Goal: Check status

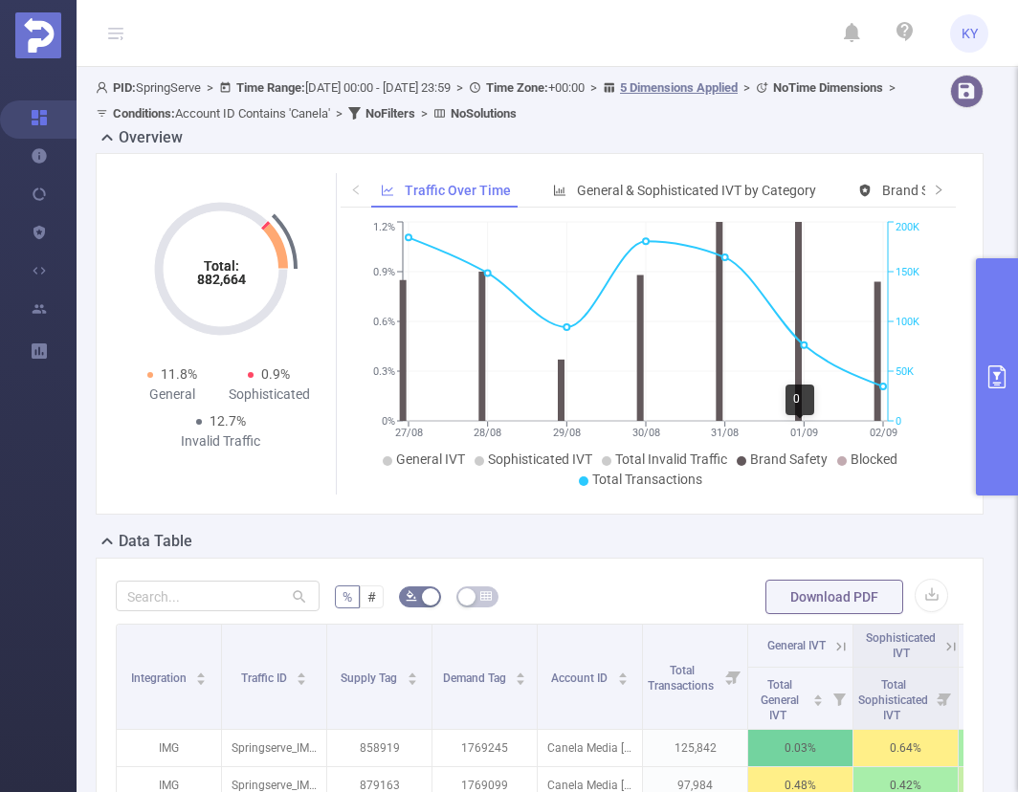
scroll to position [522, 0]
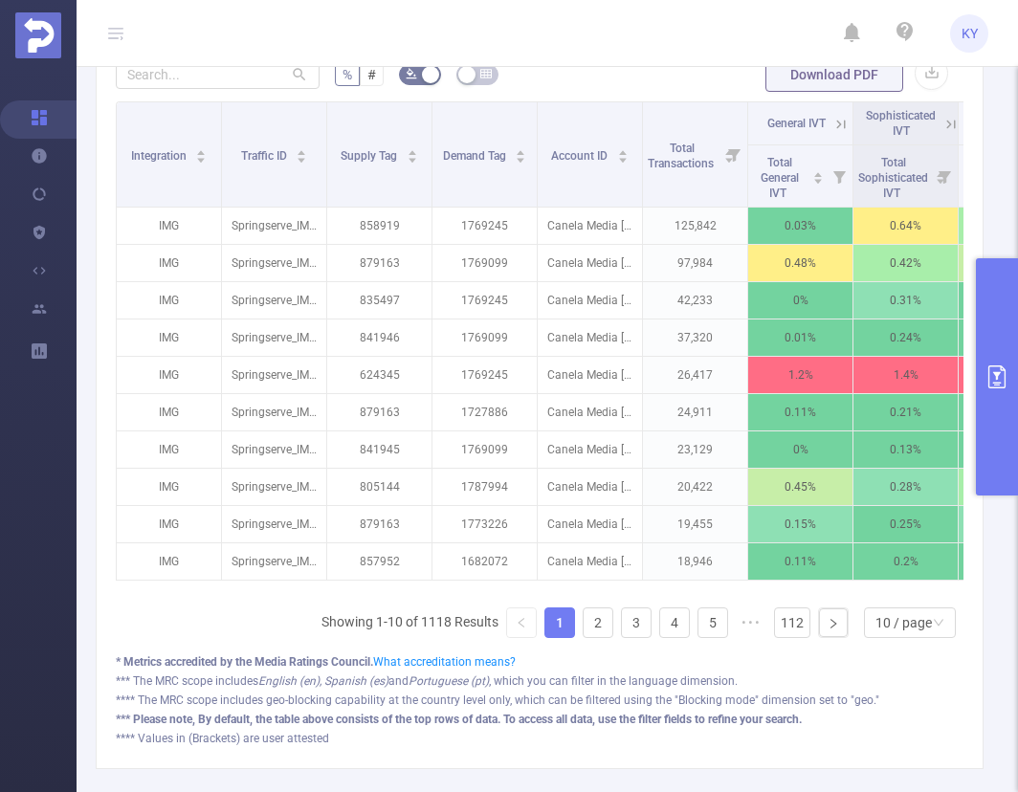
click at [987, 346] on button "primary" at bounding box center [997, 376] width 42 height 237
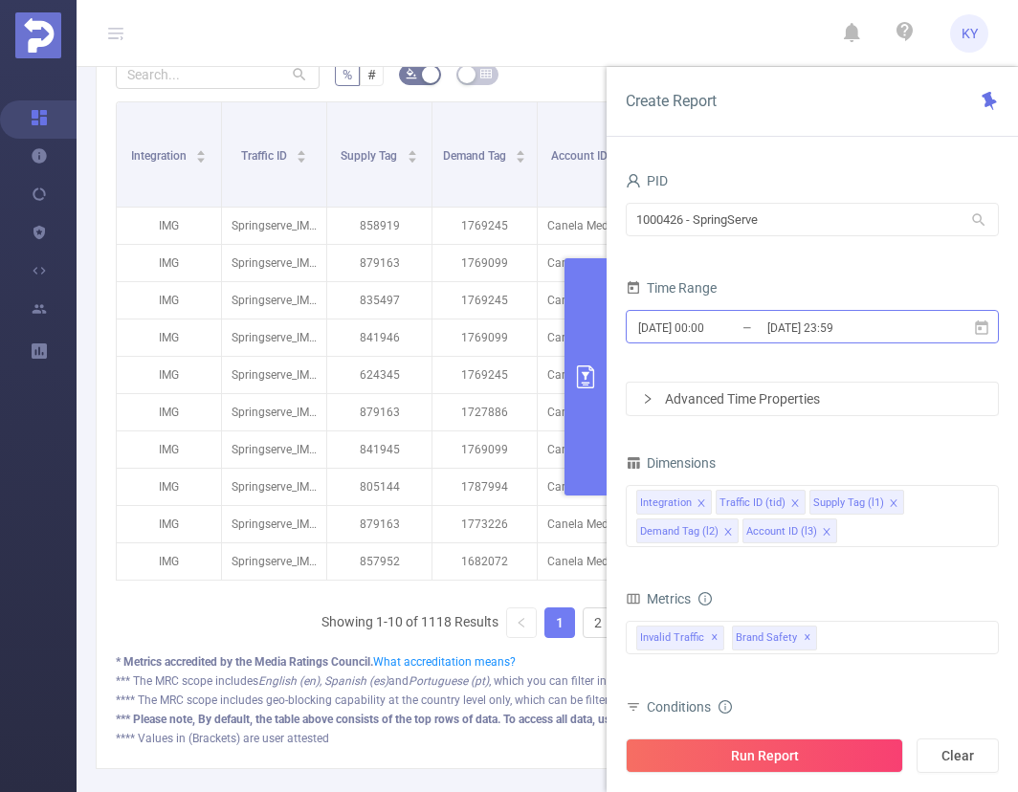
click at [867, 328] on input "[DATE] 23:59" at bounding box center [842, 328] width 155 height 26
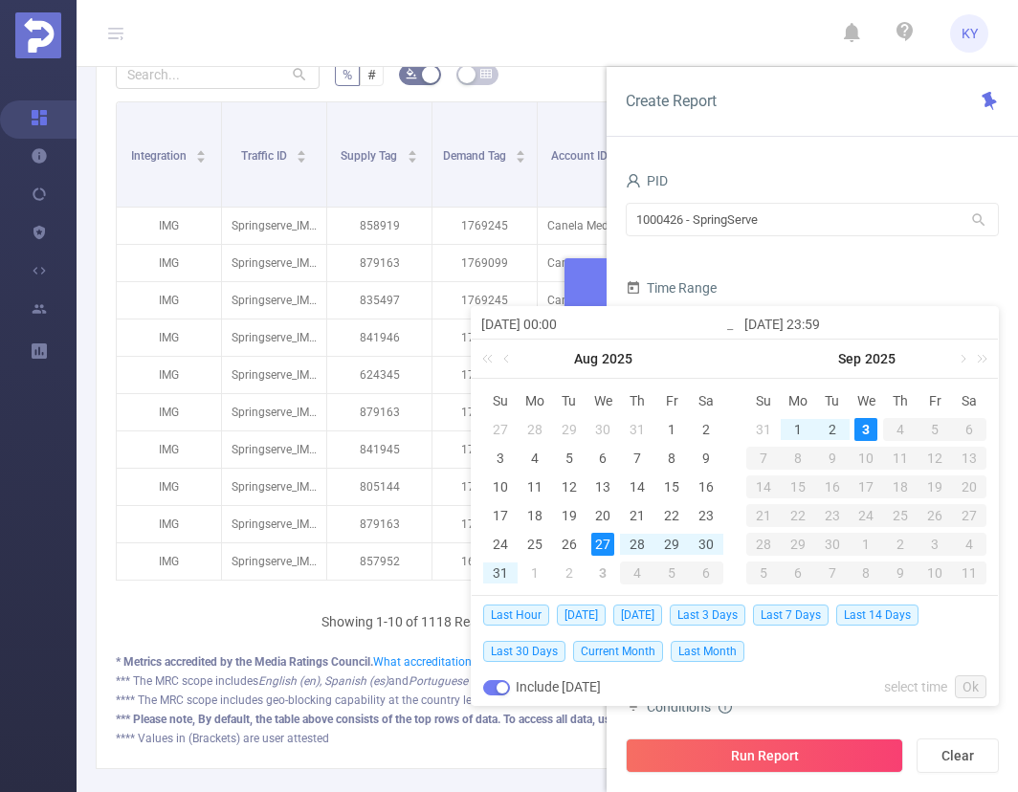
click at [658, 264] on form "PID 1000426 - SpringServe 1000426 - SpringServe Time Range [DATE] 00:00 _ [DATE…" at bounding box center [812, 291] width 373 height 249
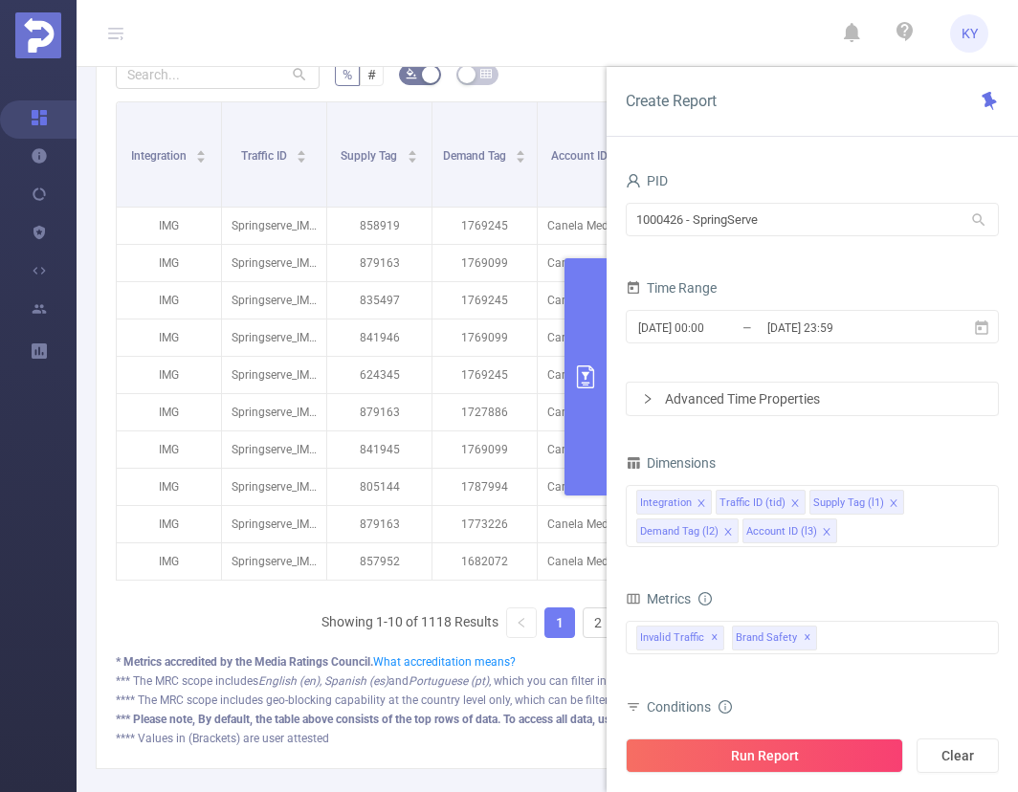
click at [567, 290] on button "primary" at bounding box center [585, 376] width 42 height 237
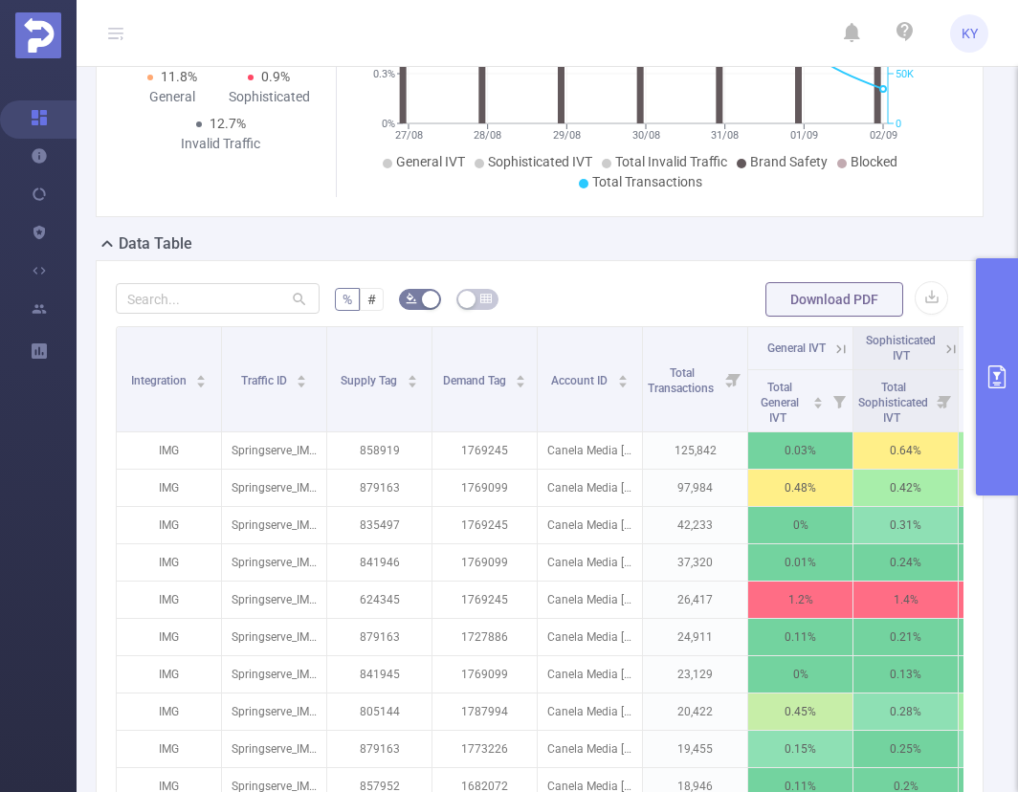
scroll to position [0, 0]
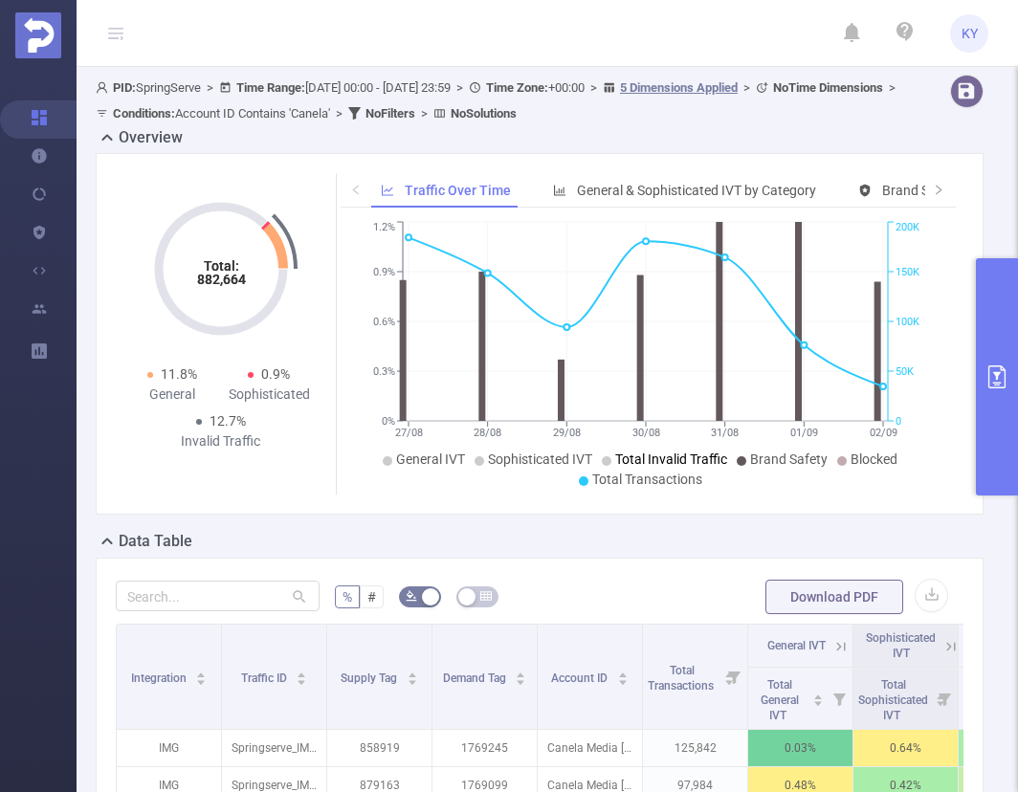
click at [635, 455] on span "Total Invalid Traffic" at bounding box center [671, 458] width 112 height 15
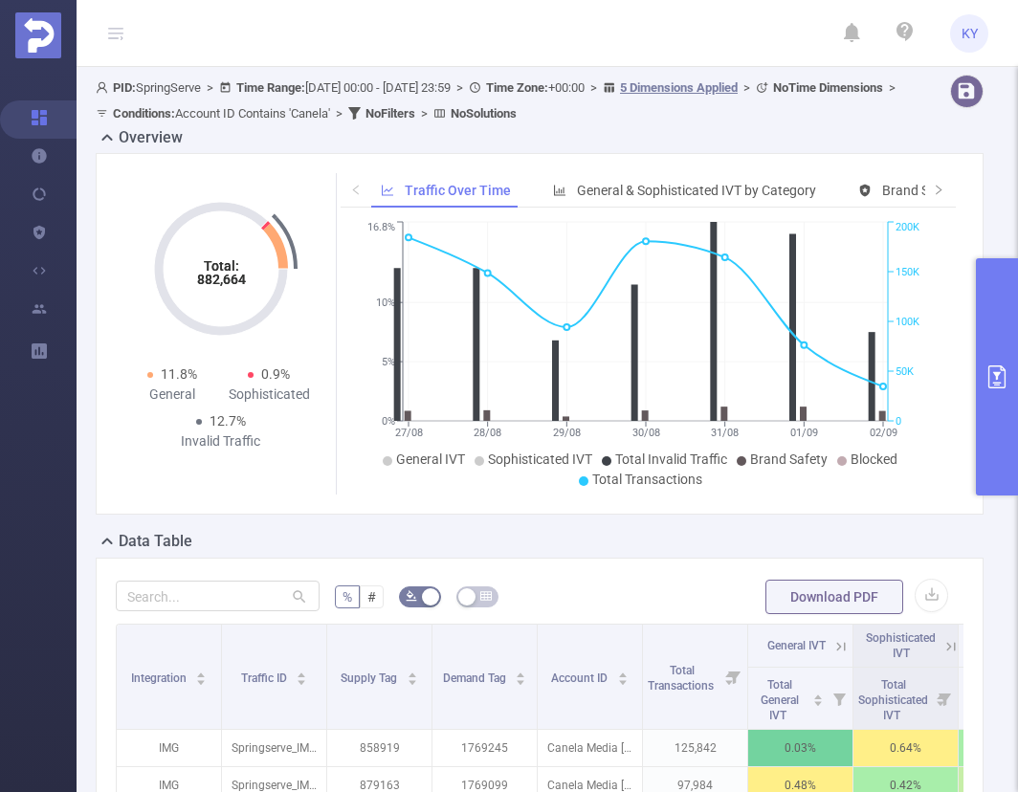
click at [729, 457] on ul "General IVT Sophisticated IVT Total Invalid Traffic Brand Safety Blocked Total …" at bounding box center [645, 470] width 600 height 40
click at [764, 459] on span "Brand Safety" at bounding box center [788, 458] width 77 height 15
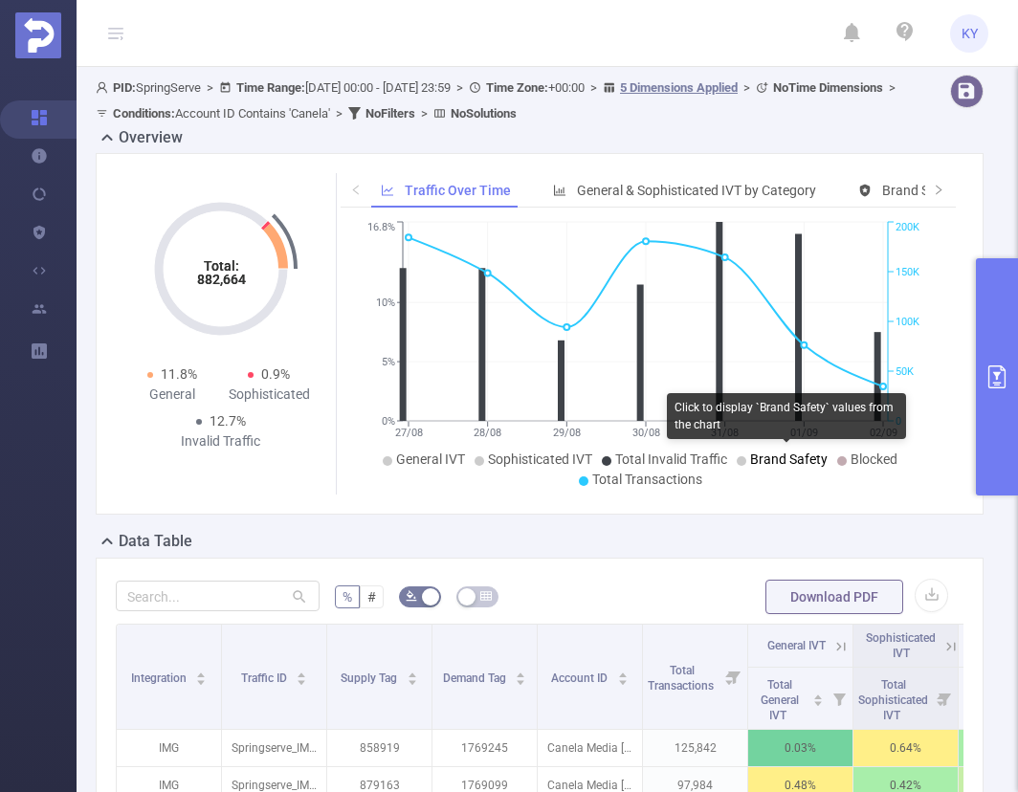
click at [844, 451] on li "Blocked" at bounding box center [867, 460] width 60 height 20
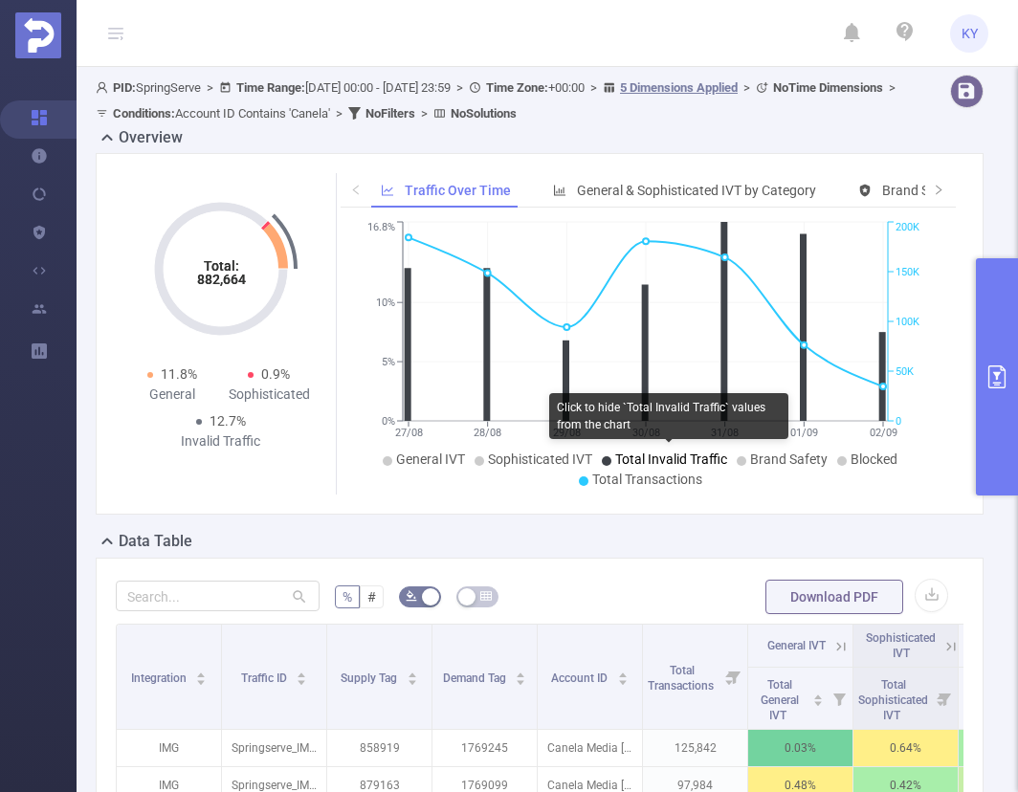
click at [660, 463] on span "Total Invalid Traffic" at bounding box center [671, 458] width 112 height 15
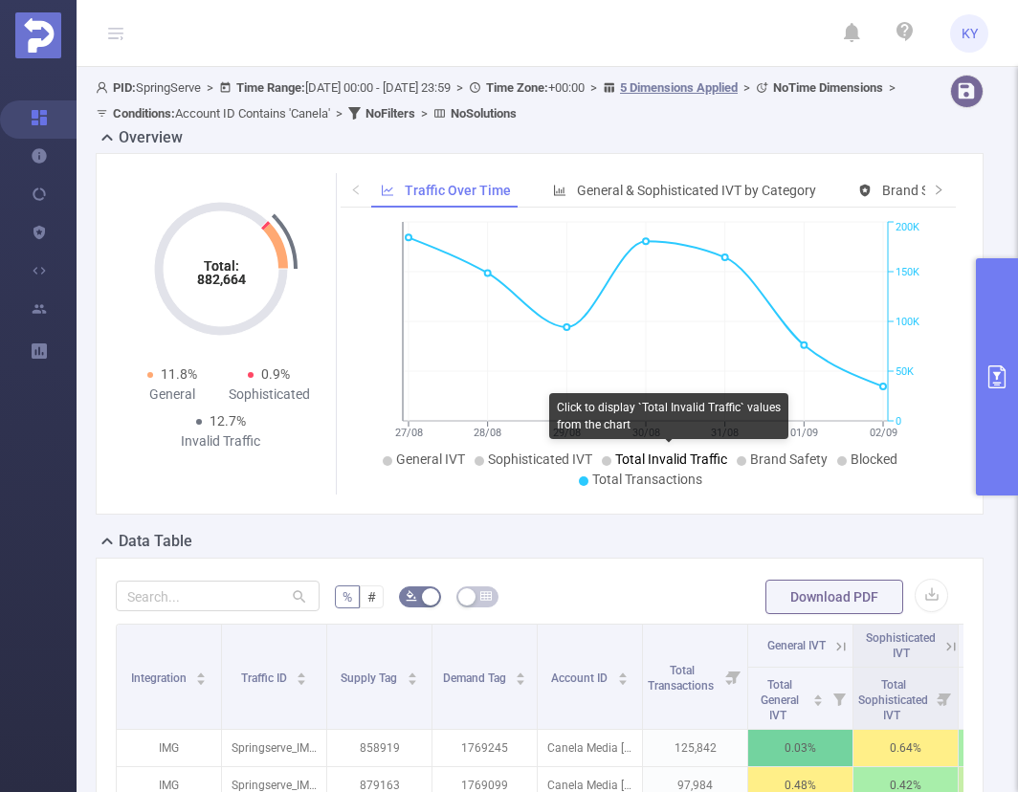
click at [655, 461] on span "Total Invalid Traffic" at bounding box center [671, 458] width 112 height 15
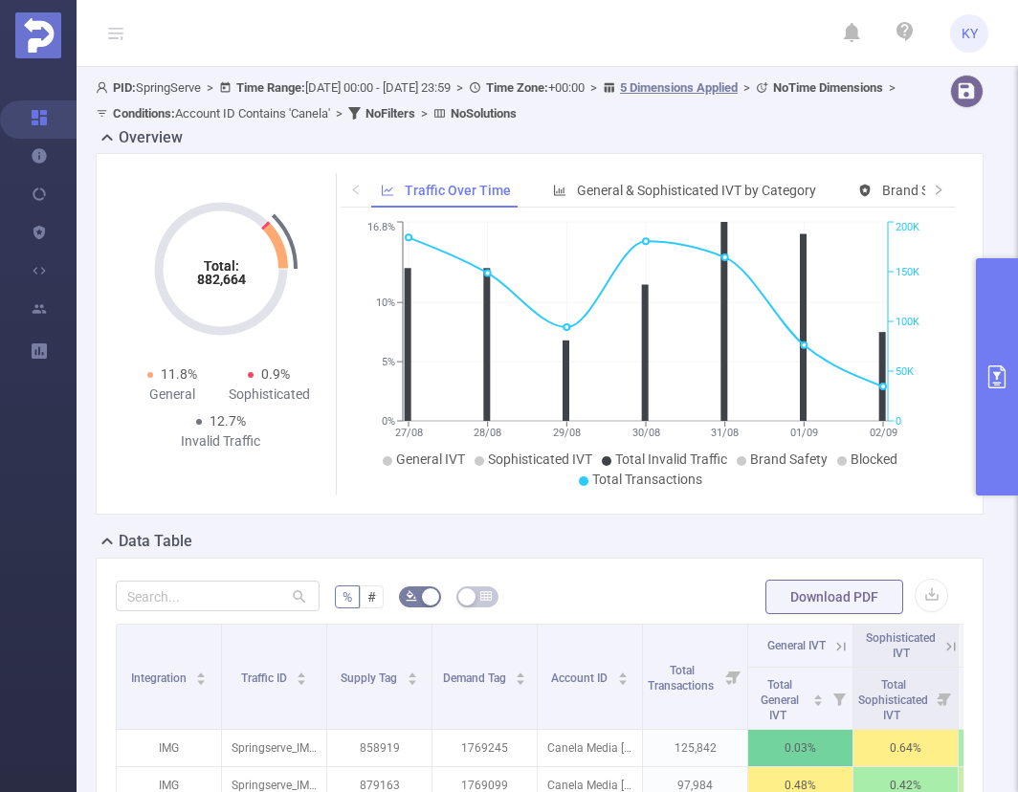
click at [983, 396] on button "primary" at bounding box center [997, 376] width 42 height 237
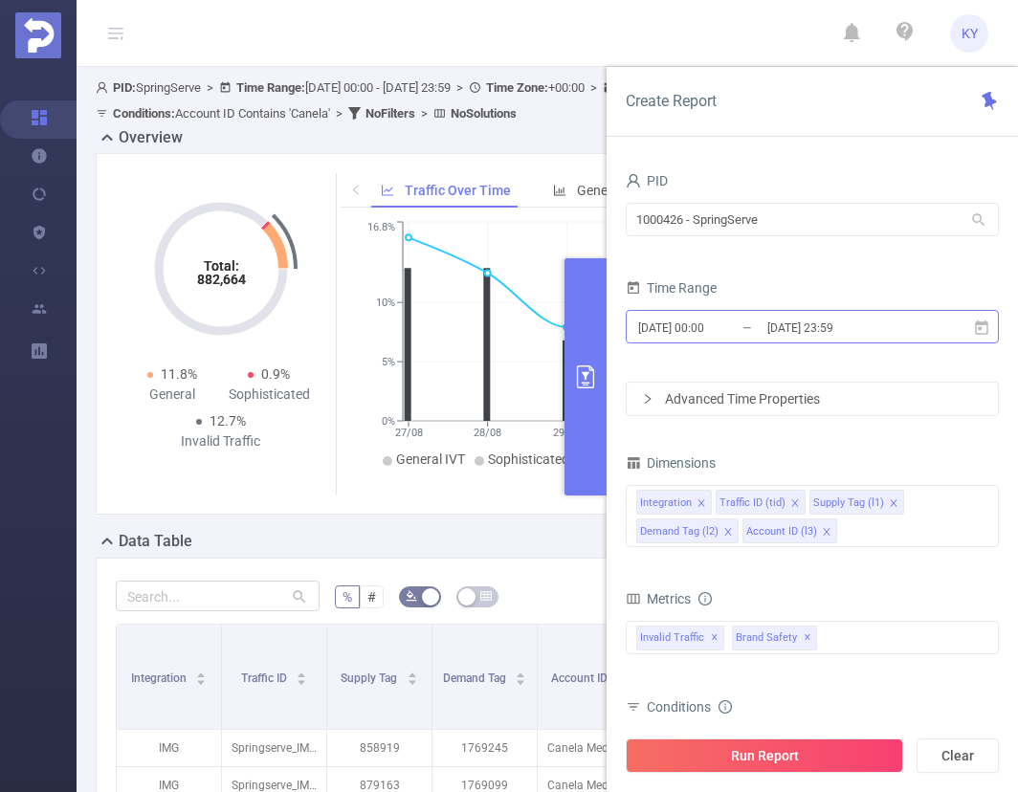
click at [868, 331] on input "[DATE] 23:59" at bounding box center [842, 328] width 155 height 26
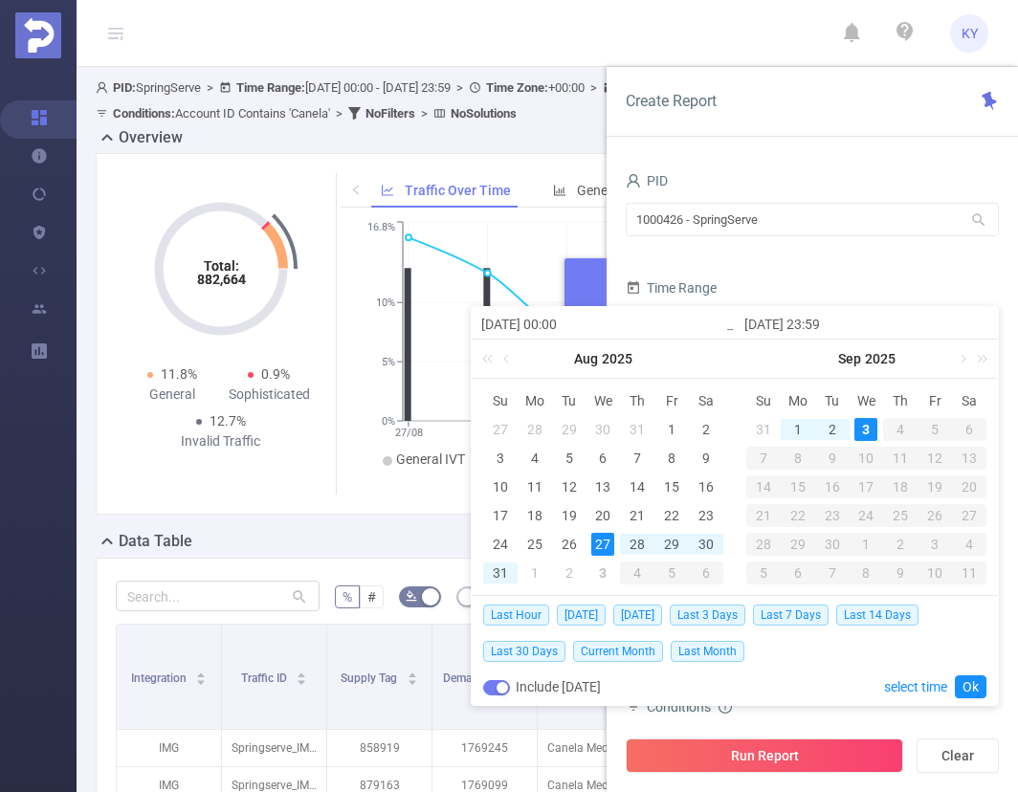
click at [859, 429] on div "3" at bounding box center [865, 429] width 23 height 23
click at [833, 433] on div "2" at bounding box center [832, 429] width 23 height 23
type input "[DATE] 00:00"
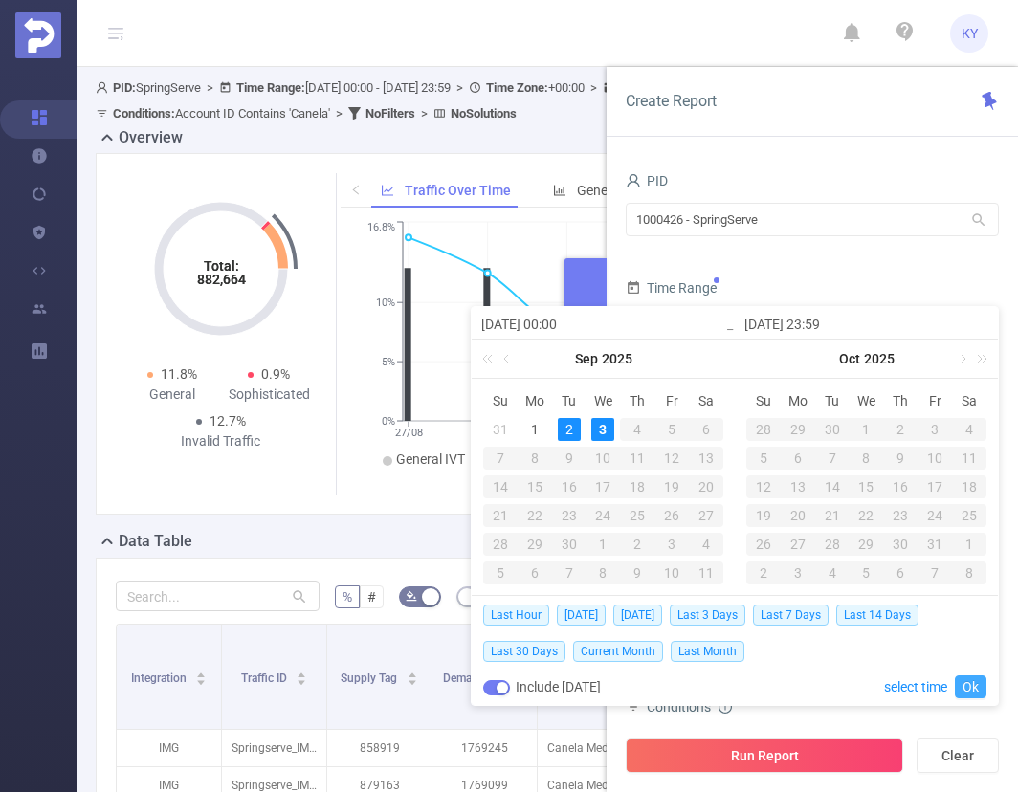
click at [969, 684] on link "Ok" at bounding box center [971, 686] width 32 height 23
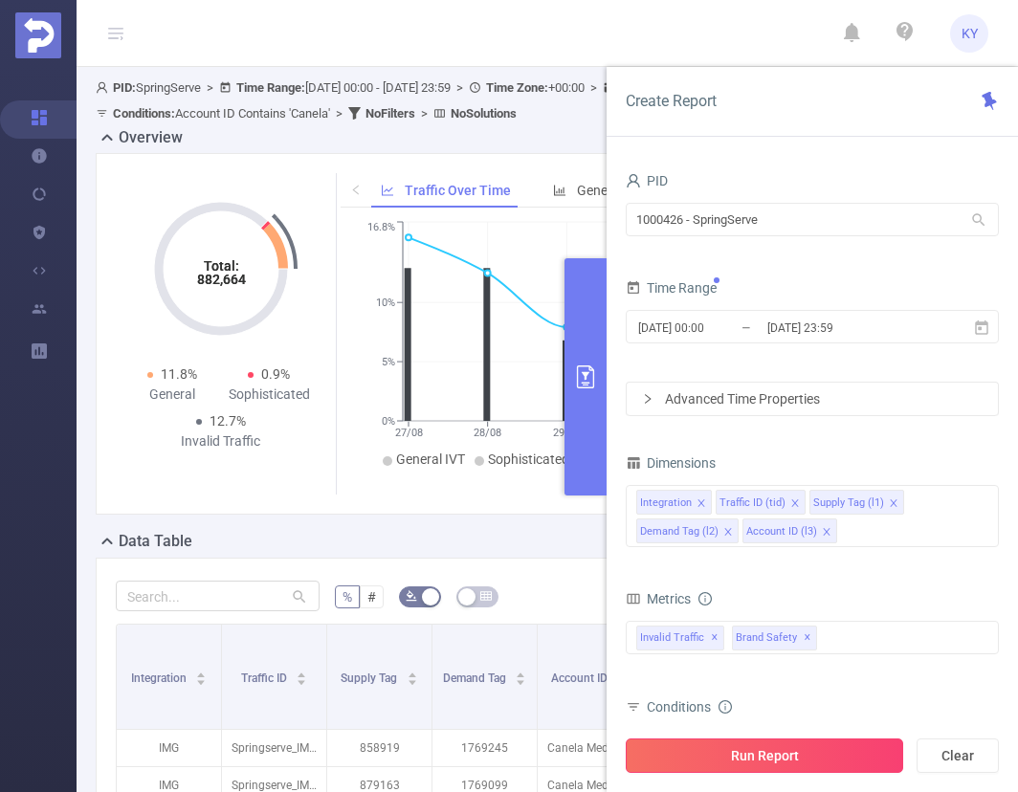
click at [880, 756] on button "Run Report" at bounding box center [764, 755] width 277 height 34
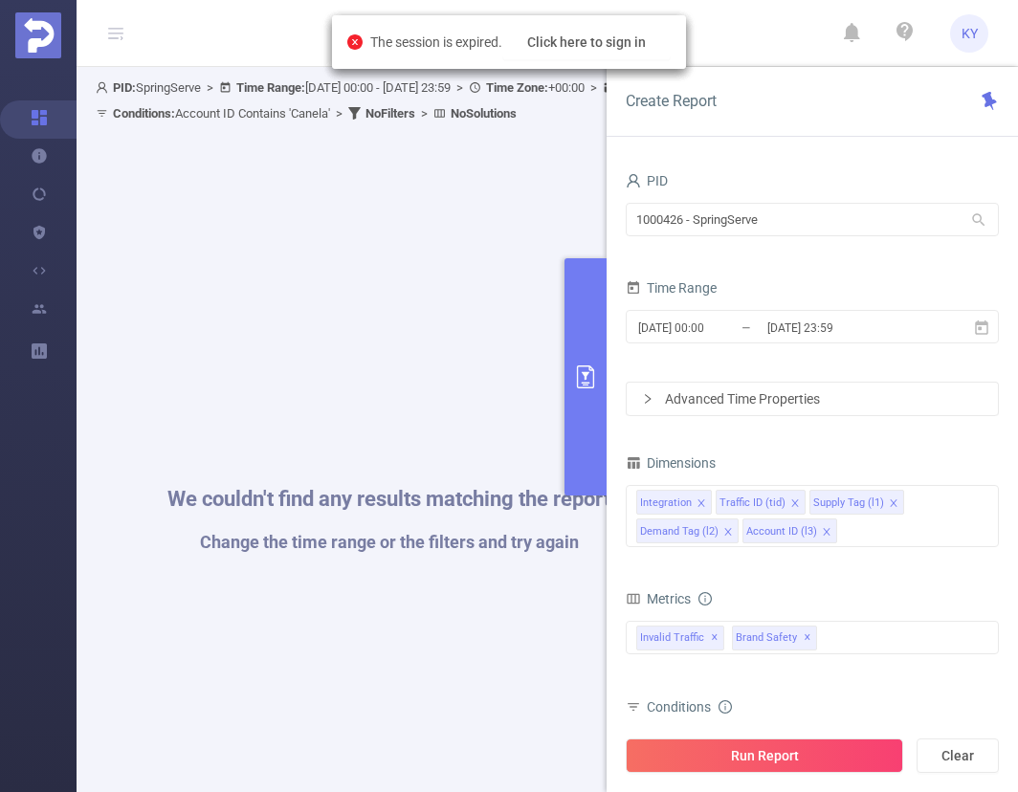
click at [771, 724] on div at bounding box center [810, 722] width 369 height 5
click at [772, 743] on button "Run Report" at bounding box center [764, 755] width 277 height 34
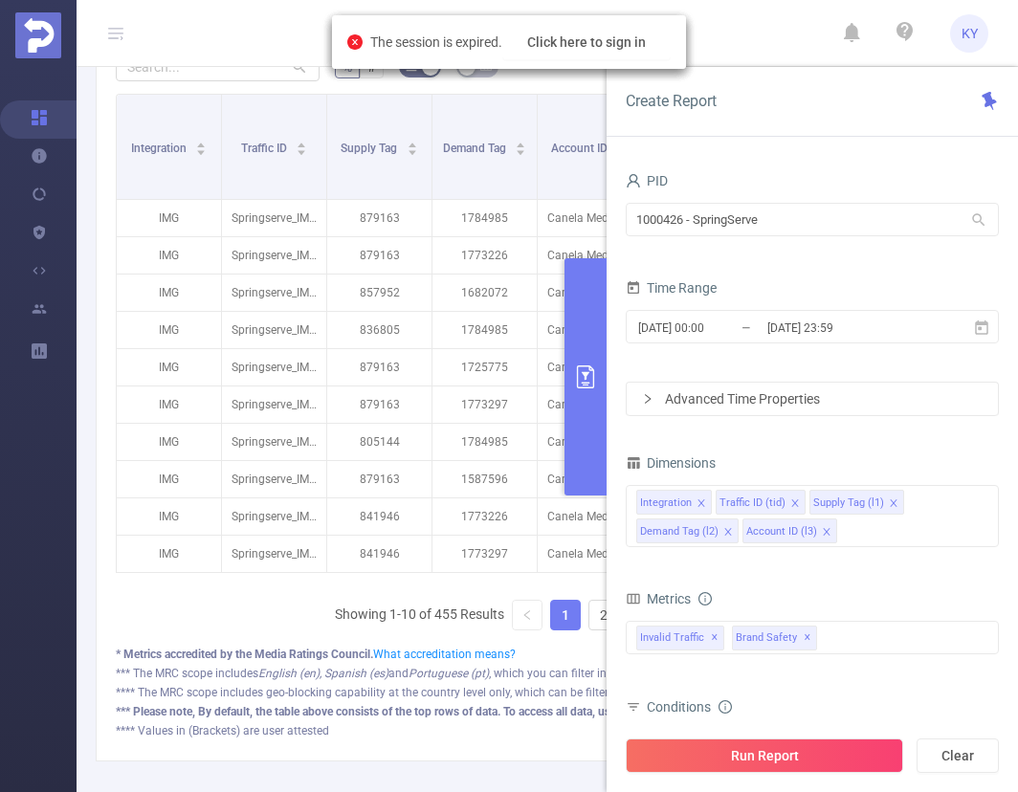
click at [584, 360] on button "primary" at bounding box center [585, 376] width 42 height 237
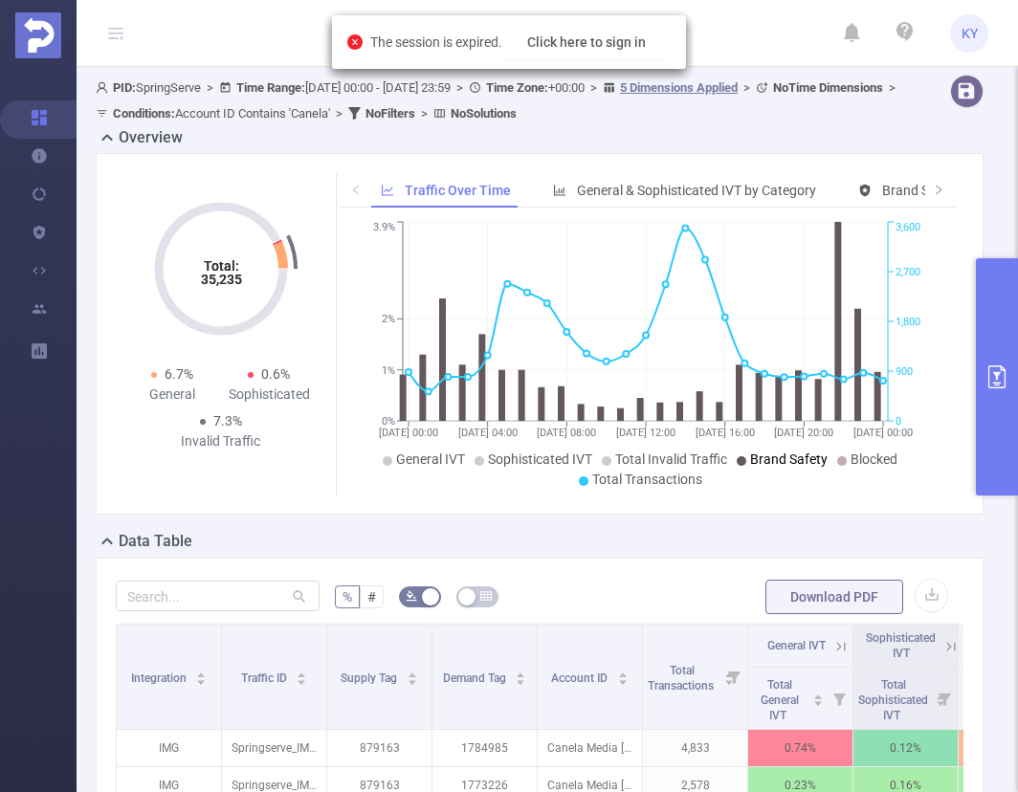
click at [766, 454] on span "Brand Safety" at bounding box center [788, 458] width 77 height 15
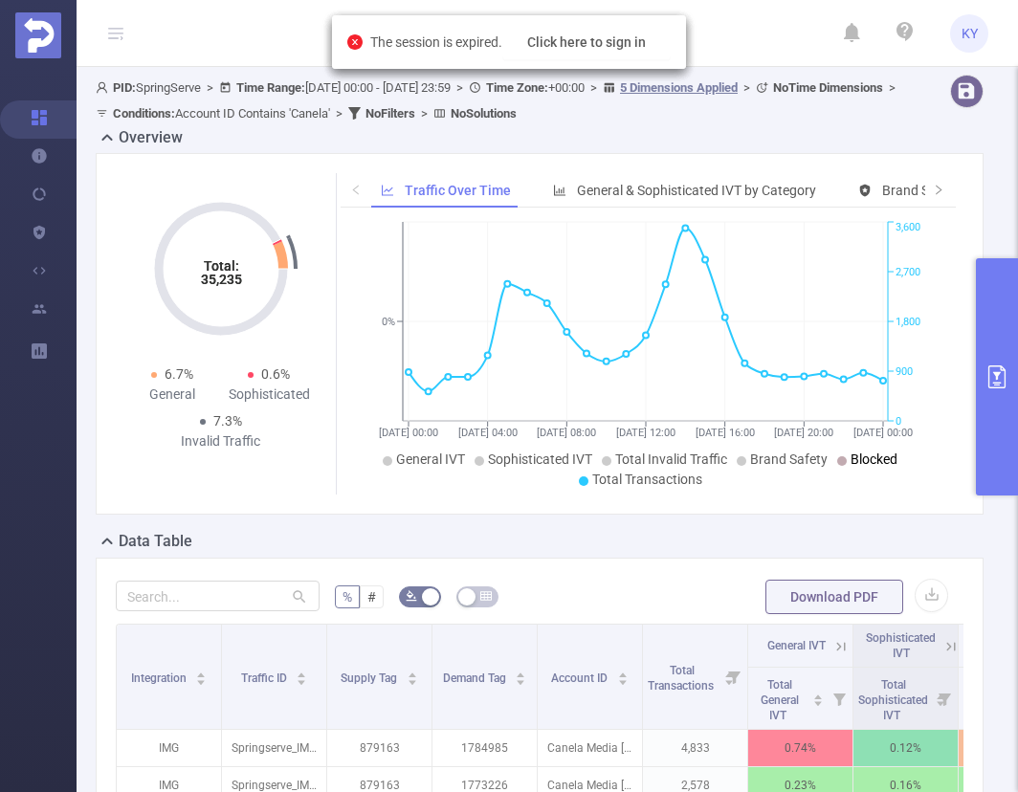
click at [855, 453] on span "Blocked" at bounding box center [873, 458] width 47 height 15
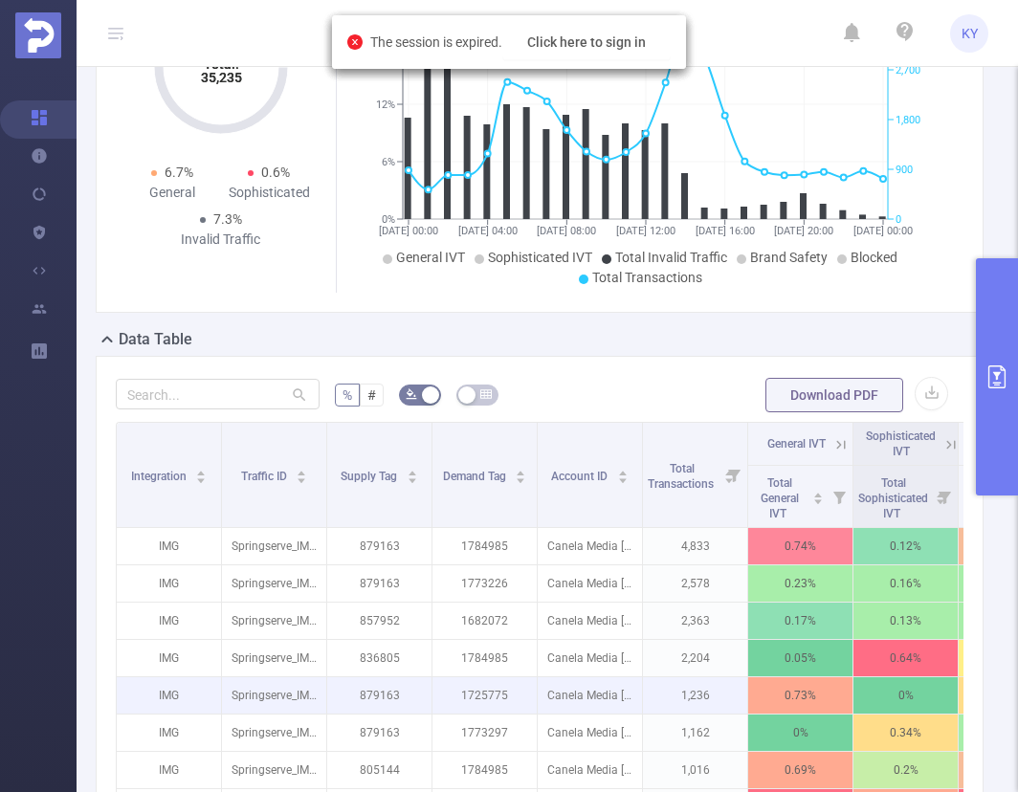
scroll to position [349, 0]
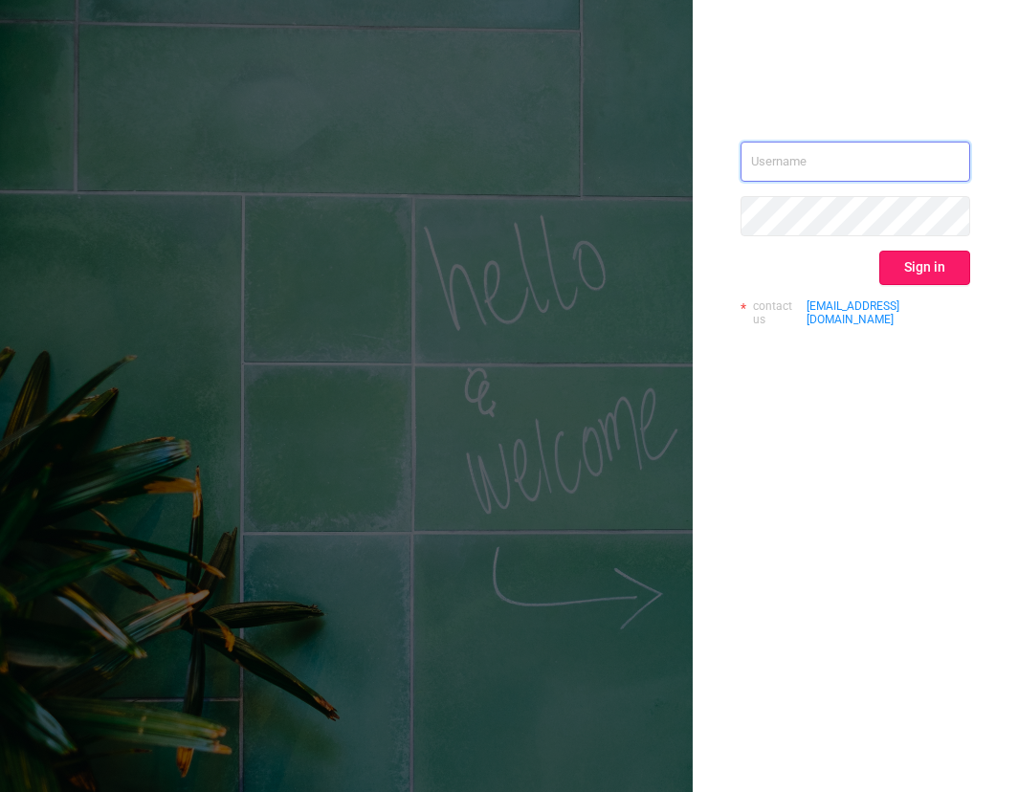
type input "[EMAIL_ADDRESS][DOMAIN_NAME]"
click at [910, 259] on button "Sign in" at bounding box center [924, 268] width 91 height 34
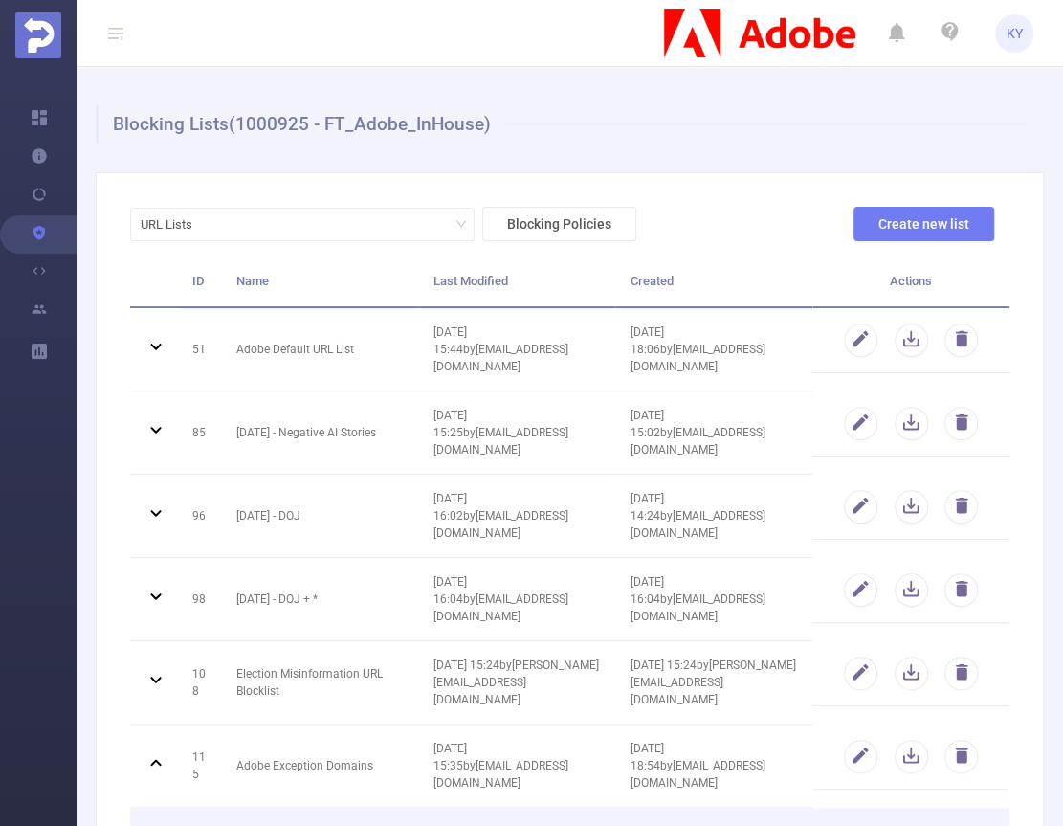
scroll to position [132, 0]
